Goal: Task Accomplishment & Management: Use online tool/utility

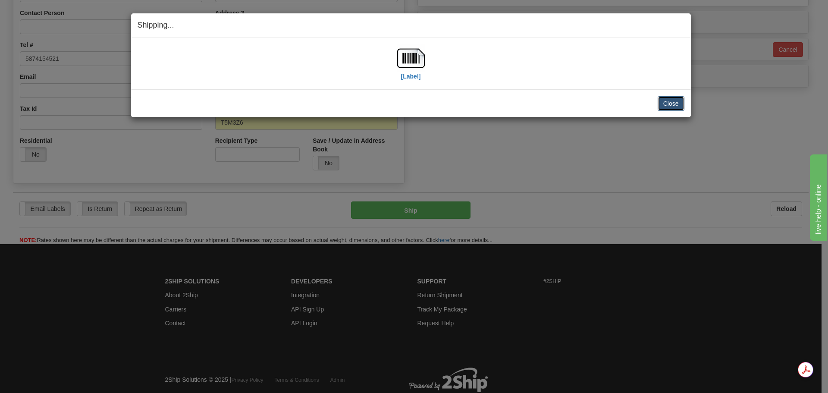
click at [677, 99] on button "Close" at bounding box center [670, 103] width 27 height 15
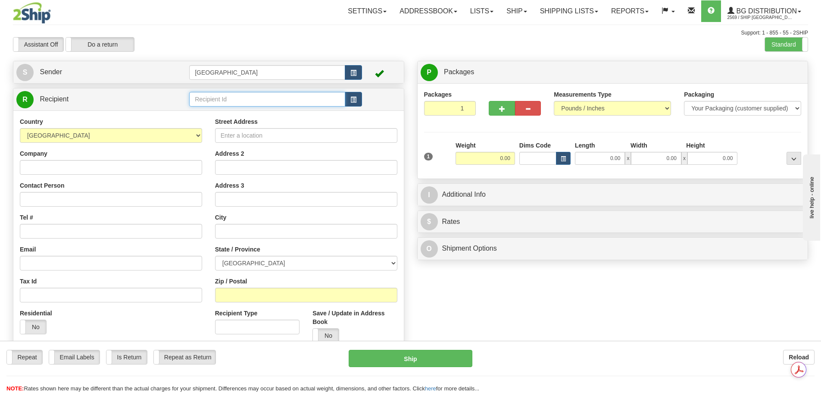
click at [212, 98] on input "text" at bounding box center [267, 99] width 156 height 15
click at [214, 103] on input "text" at bounding box center [267, 99] width 156 height 15
type input "b"
click at [224, 112] on div "BG VAN" at bounding box center [266, 112] width 148 height 9
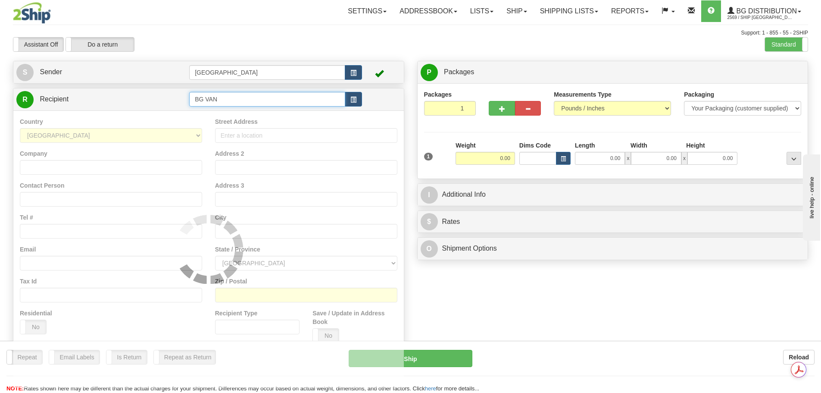
type input "BG VAN"
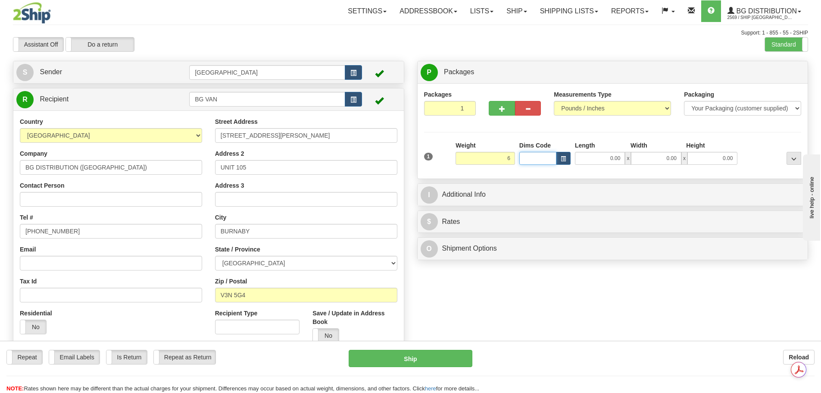
type input "6.00"
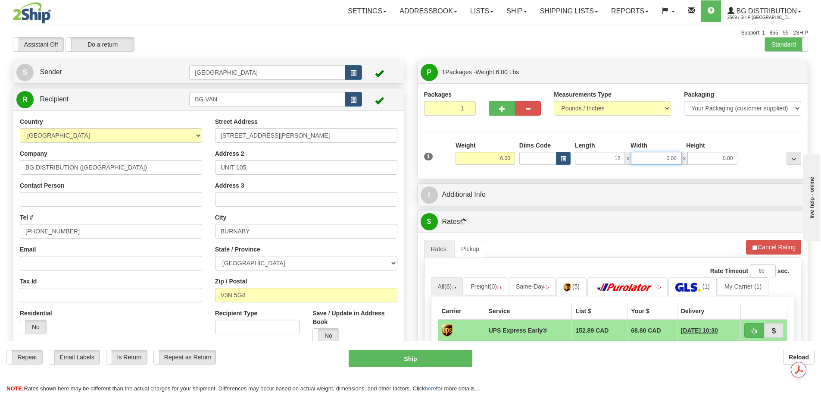
type input "12.00"
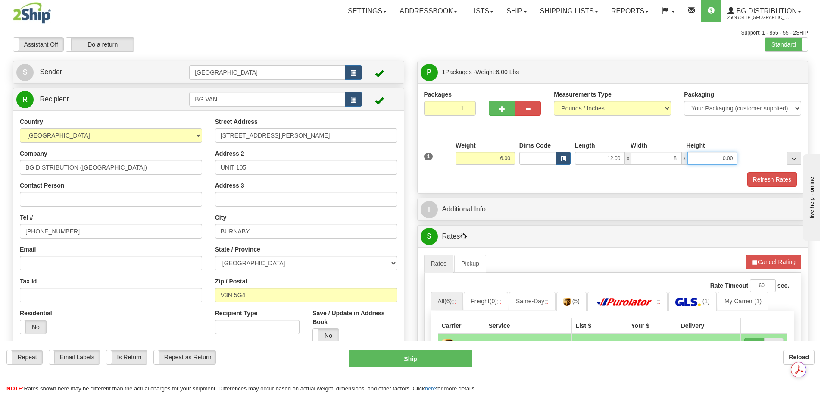
type input "8.00"
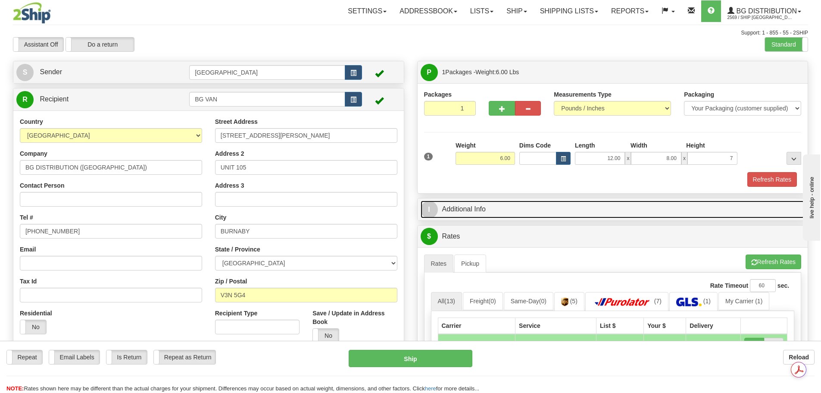
type input "7.00"
click at [509, 217] on link "I Additional Info" at bounding box center [613, 209] width 384 height 18
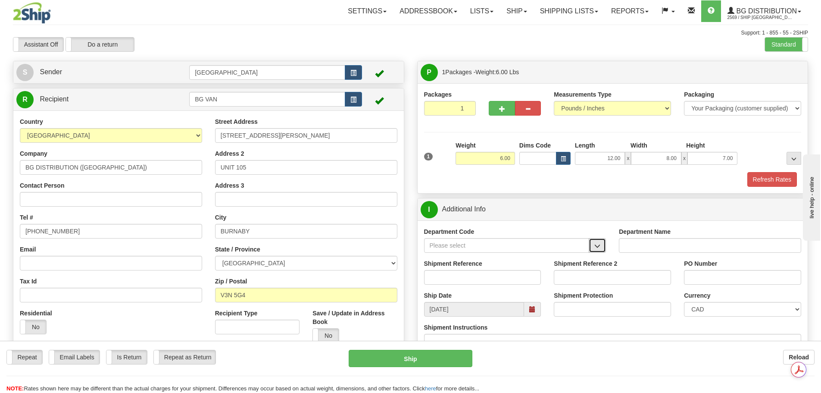
click at [601, 245] on button "button" at bounding box center [597, 245] width 17 height 15
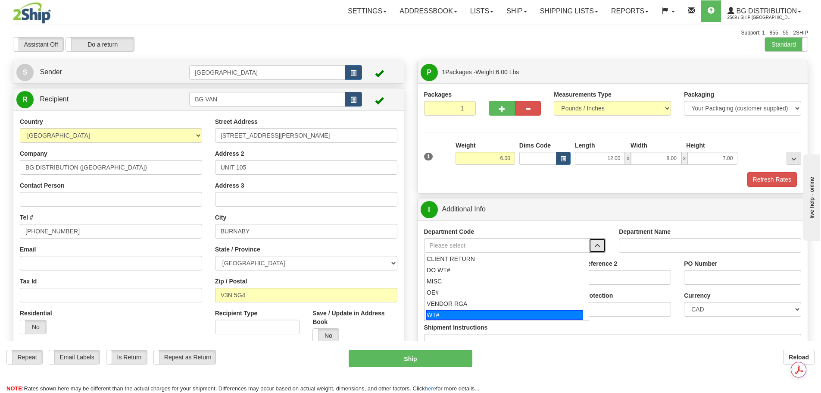
click at [516, 311] on div "WT#" at bounding box center [504, 314] width 157 height 9
type input "WT#"
type input "WAREHOUSE TRANSFERS"
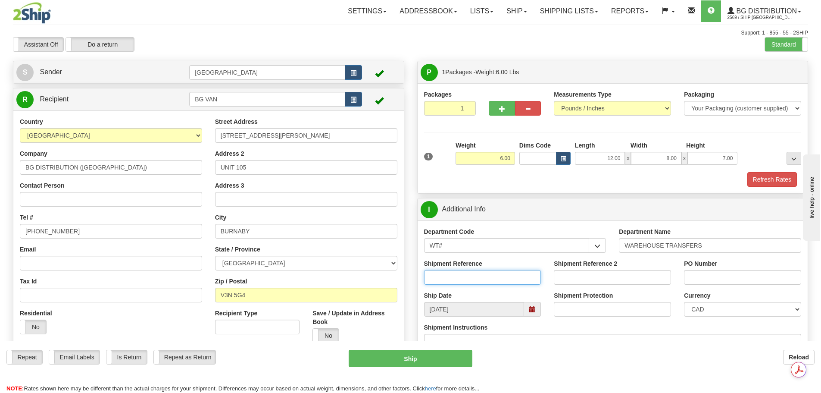
click at [509, 279] on input "Shipment Reference" at bounding box center [482, 277] width 117 height 15
type input "164877-00"
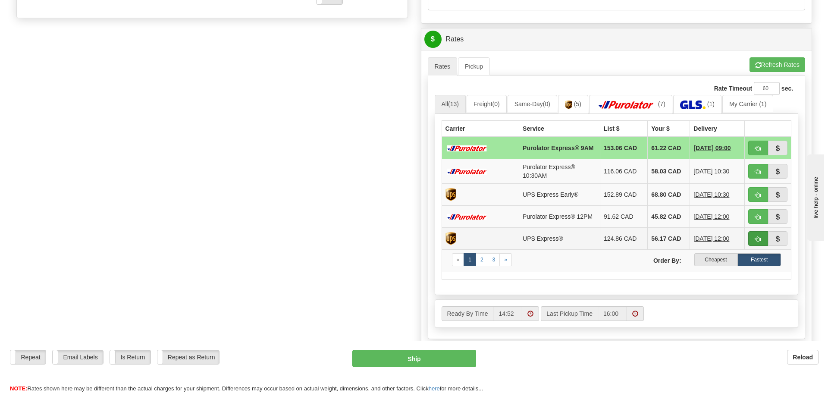
scroll to position [345, 0]
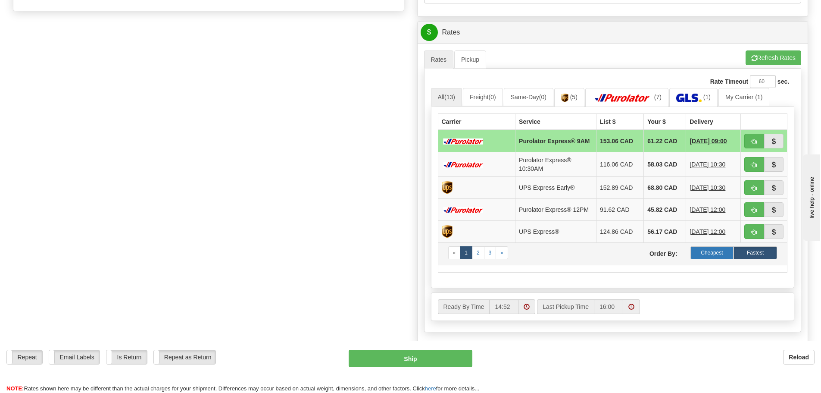
type input "164878-00"
click at [711, 255] on label "Cheapest" at bounding box center [712, 252] width 44 height 13
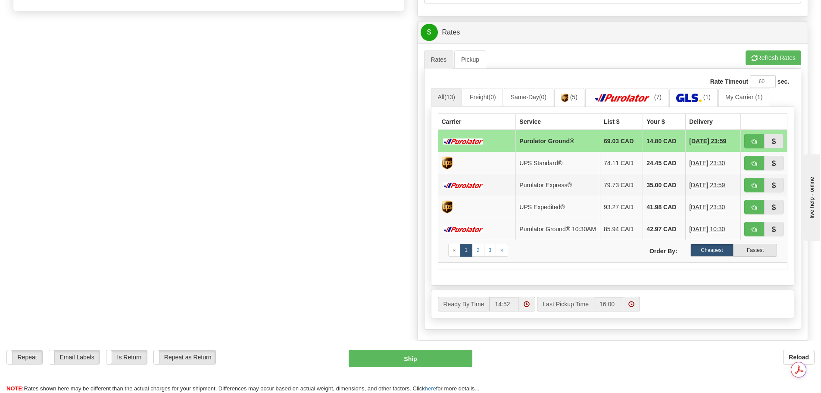
click at [546, 181] on td "Purolator Express®" at bounding box center [558, 185] width 84 height 22
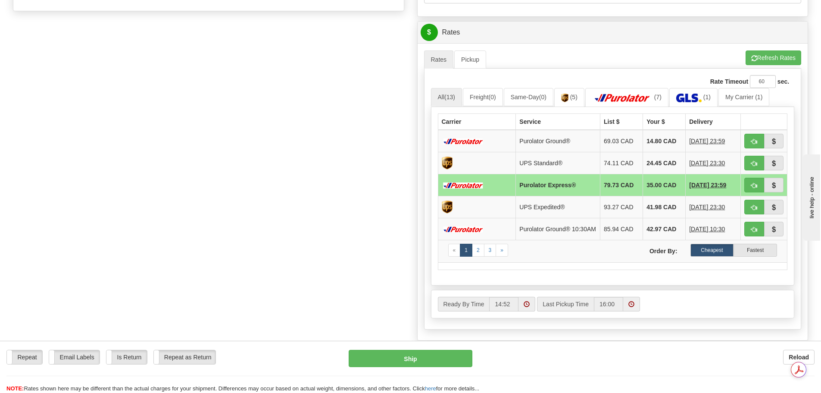
click at [306, 207] on div "Create a label for the return Create Pickup Without Label S" at bounding box center [410, 44] width 808 height 656
click at [399, 362] on button "Ship" at bounding box center [411, 358] width 124 height 17
type input "202"
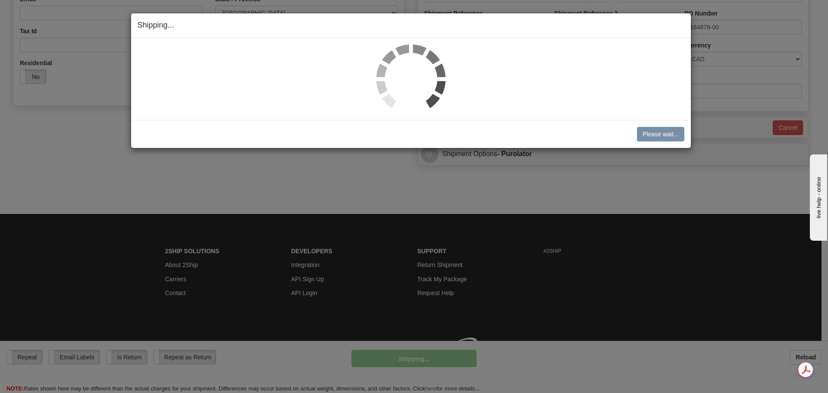
scroll to position [262, 0]
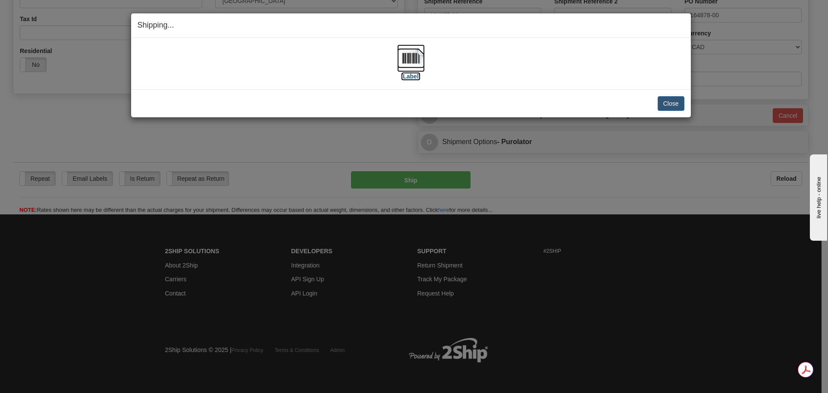
click at [406, 51] on img at bounding box center [411, 58] width 28 height 28
click at [679, 102] on button "Close" at bounding box center [670, 103] width 27 height 15
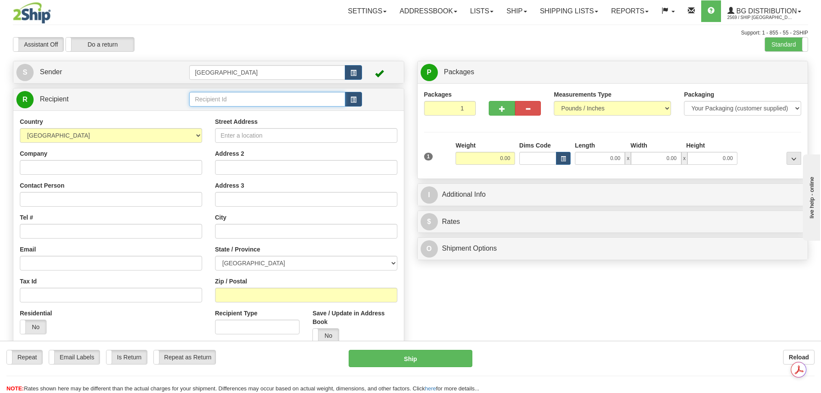
click at [277, 100] on input "text" at bounding box center [267, 99] width 156 height 15
click at [254, 116] on div "80043" at bounding box center [266, 112] width 148 height 9
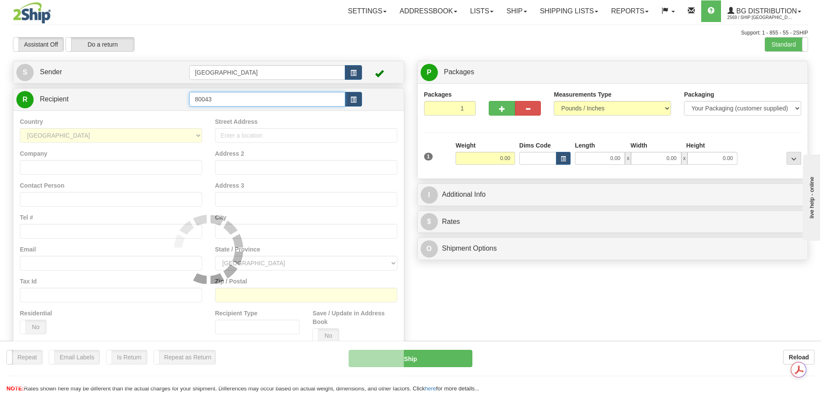
type input "80043"
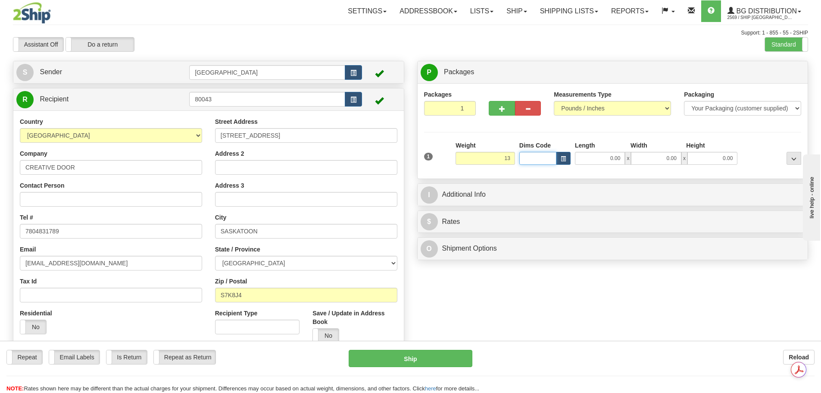
type input "13.00"
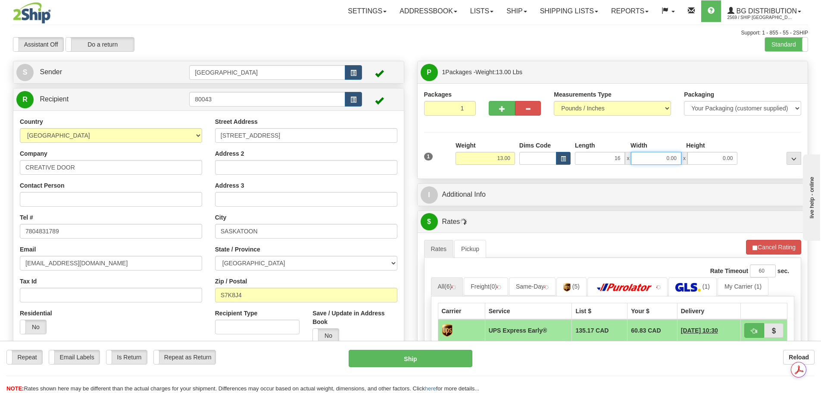
type input "16.00"
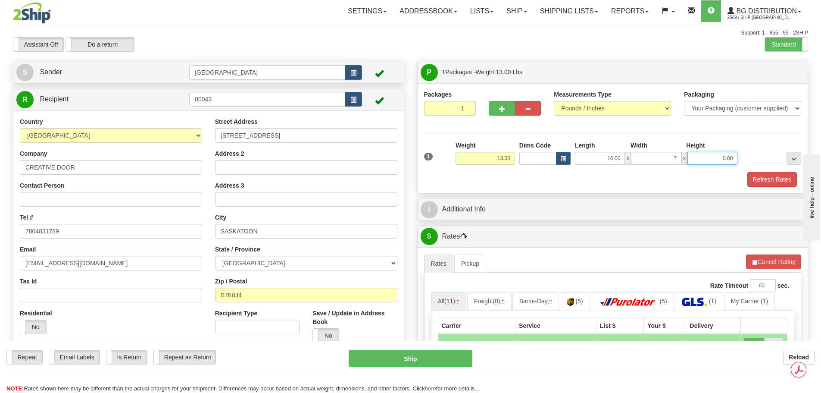
type input "7.00"
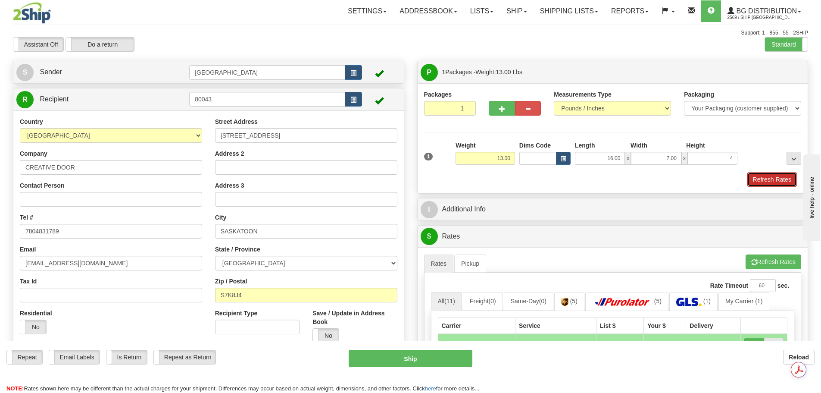
type input "4.00"
click at [781, 181] on button "Refresh Rates" at bounding box center [772, 179] width 50 height 15
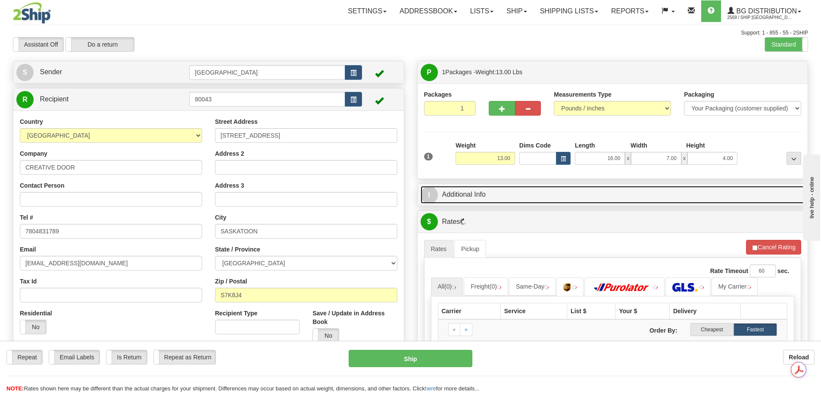
click at [537, 197] on link "I Additional Info" at bounding box center [613, 195] width 384 height 18
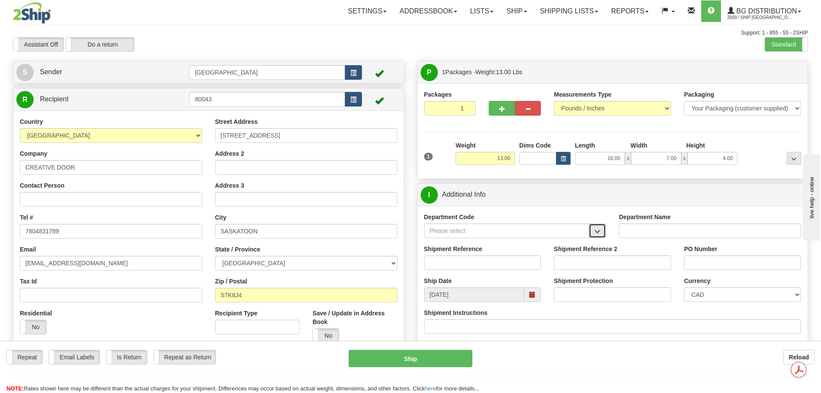
click at [597, 227] on button "button" at bounding box center [597, 230] width 17 height 15
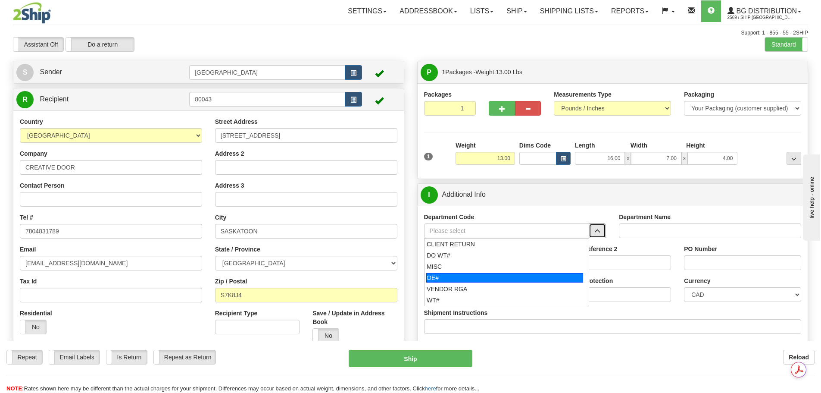
click at [483, 279] on div "OE#" at bounding box center [504, 277] width 157 height 9
type input "OE#"
type input "ORDERS"
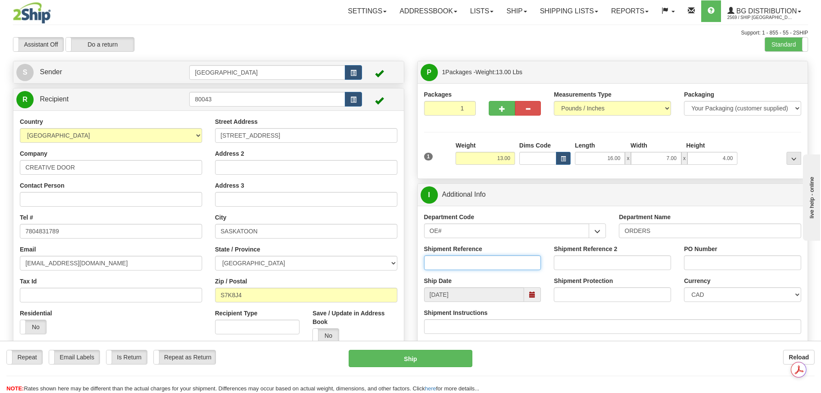
click at [458, 264] on input "Shipment Reference" at bounding box center [482, 262] width 117 height 15
type input "90038123-02"
click at [723, 261] on input "PO Number" at bounding box center [742, 262] width 117 height 15
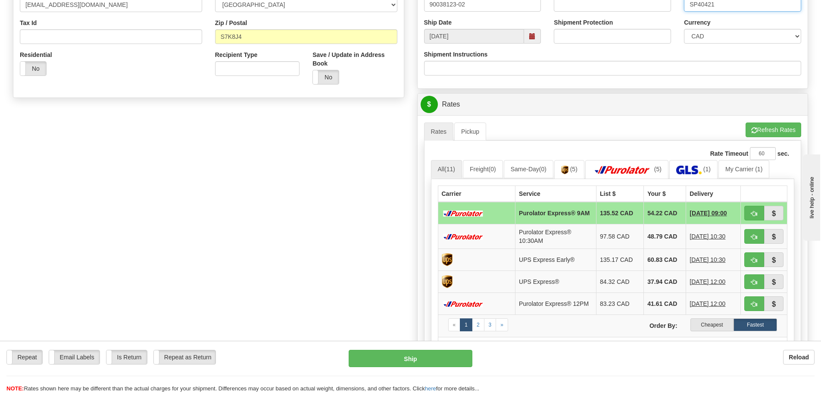
scroll to position [259, 0]
type input "SP40421"
click at [715, 328] on label "Cheapest" at bounding box center [712, 324] width 44 height 13
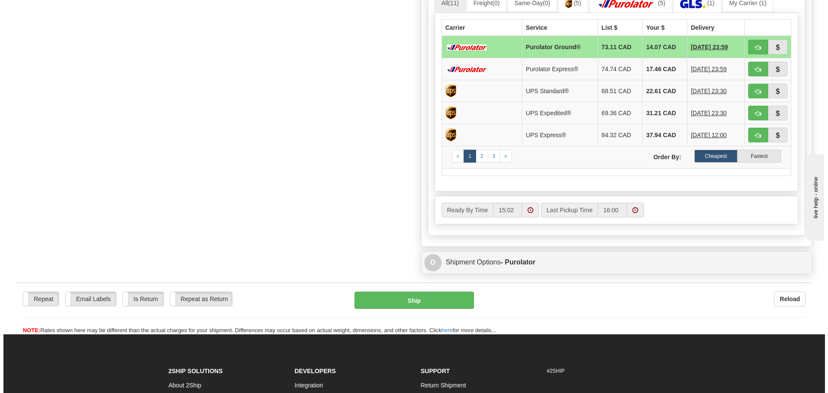
scroll to position [431, 0]
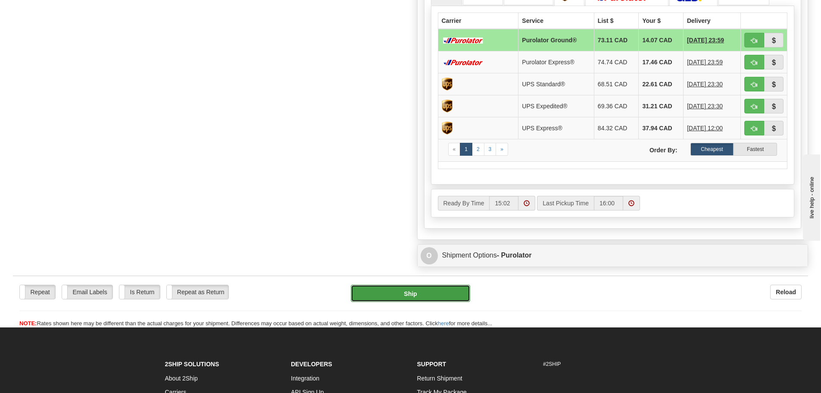
click at [451, 286] on button "Ship" at bounding box center [410, 292] width 119 height 17
type input "260"
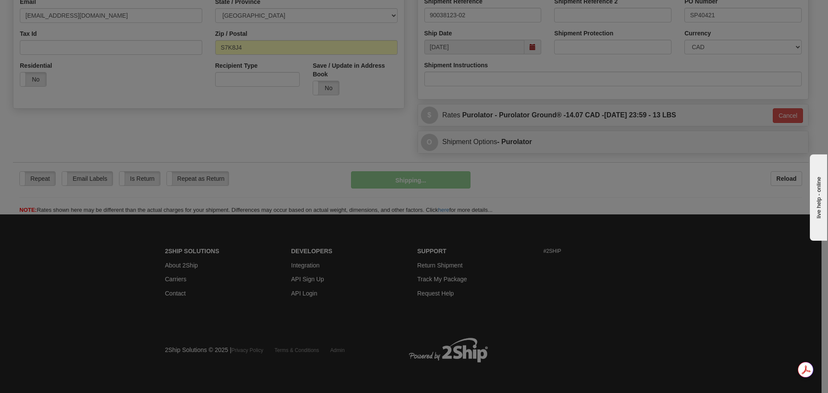
scroll to position [248, 0]
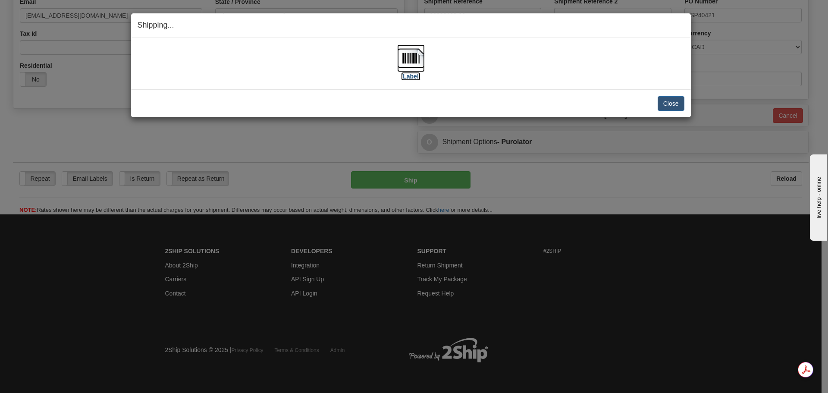
click at [413, 61] on img at bounding box center [411, 58] width 28 height 28
